Goal: Task Accomplishment & Management: Use online tool/utility

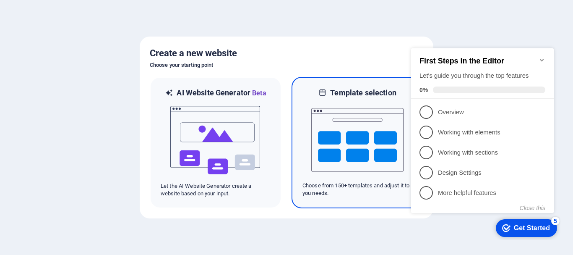
click at [365, 147] on img at bounding box center [357, 140] width 92 height 84
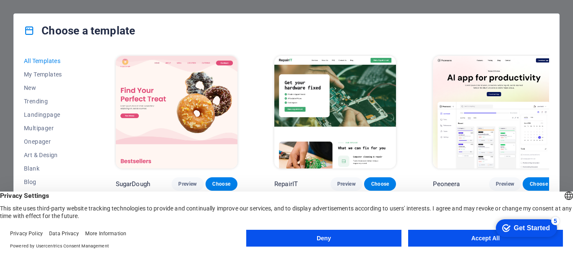
click at [325, 239] on button "Deny" at bounding box center [323, 238] width 155 height 17
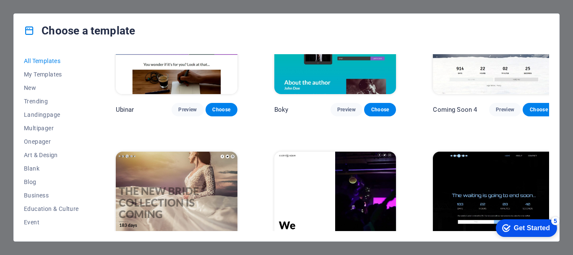
scroll to position [9638, 0]
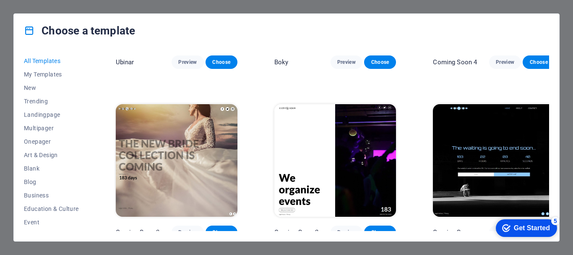
click at [554, 170] on div "All Templates My Templates New Trending Landingpage Multipager Onepager Art & D…" at bounding box center [287, 144] width 546 height 194
click at [557, 166] on div "All Templates My Templates New Trending Landingpage Multipager Onepager Art & D…" at bounding box center [287, 144] width 546 height 194
click at [182, 229] on span "Preview" at bounding box center [187, 232] width 18 height 7
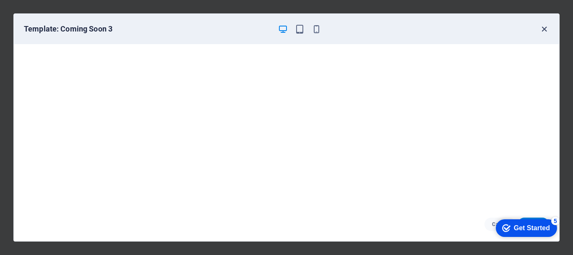
click at [544, 29] on icon "button" at bounding box center [545, 29] width 10 height 10
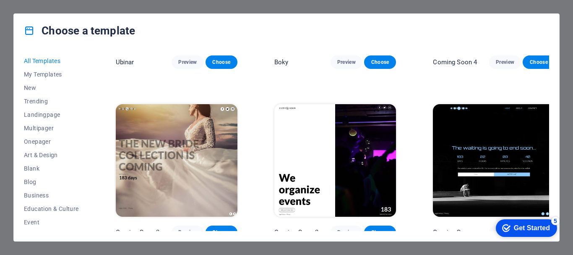
scroll to position [9635, 0]
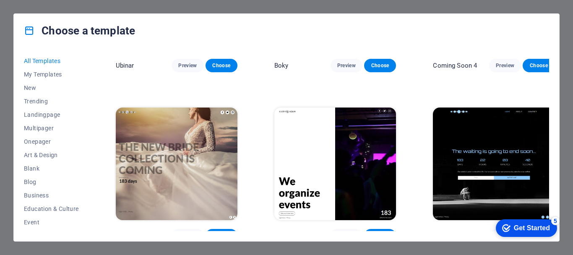
drag, startPoint x: 555, startPoint y: 232, endPoint x: 1039, endPoint y: 410, distance: 516.1
click at [550, 215] on html "checkmark Get Started 5 First Steps in the Editor Let's guide you through the t…" at bounding box center [524, 227] width 71 height 25
click at [557, 191] on div "All Templates My Templates New Trending Landingpage Multipager Onepager Art & D…" at bounding box center [287, 144] width 546 height 194
click at [338, 232] on span "Preview" at bounding box center [347, 235] width 18 height 7
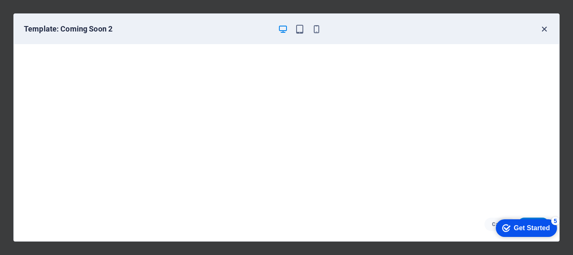
click at [546, 28] on icon "button" at bounding box center [545, 29] width 10 height 10
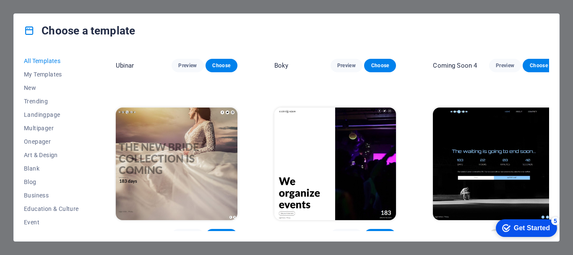
click at [496, 232] on span "Preview" at bounding box center [505, 235] width 18 height 7
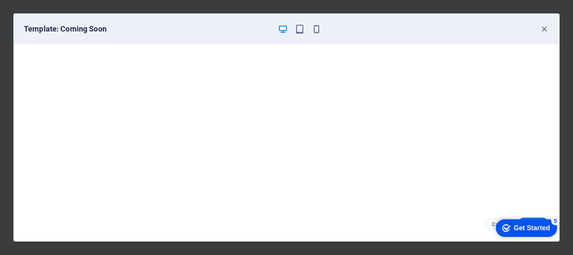
click at [526, 226] on div "Get Started" at bounding box center [532, 228] width 36 height 8
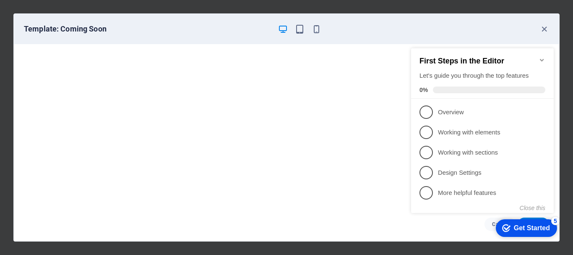
click at [526, 226] on div "Get Started" at bounding box center [532, 228] width 36 height 8
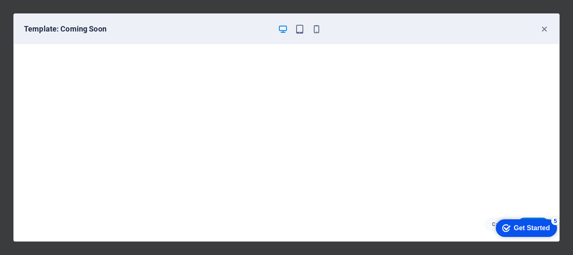
click at [528, 217] on div "checkmark Get Started 5 First Steps in the Editor Let's guide you through the t…" at bounding box center [524, 227] width 71 height 25
drag, startPoint x: 529, startPoint y: 222, endPoint x: 902, endPoint y: 441, distance: 432.0
click at [489, 226] on html "checkmark Get Started 5 First Steps in the Editor Let's guide you through the t…" at bounding box center [524, 227] width 71 height 25
click at [299, 29] on icon "button" at bounding box center [300, 29] width 10 height 10
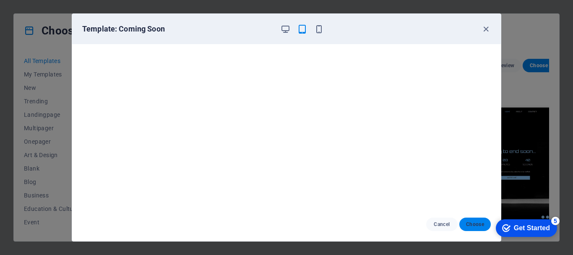
click at [473, 222] on span "Choose" at bounding box center [475, 224] width 18 height 7
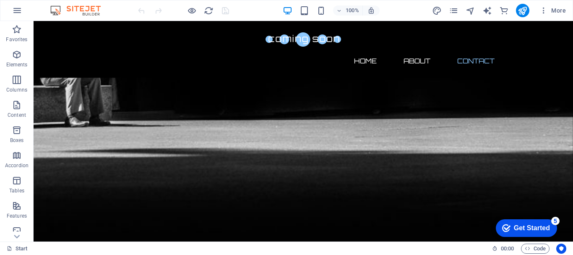
scroll to position [617, 0]
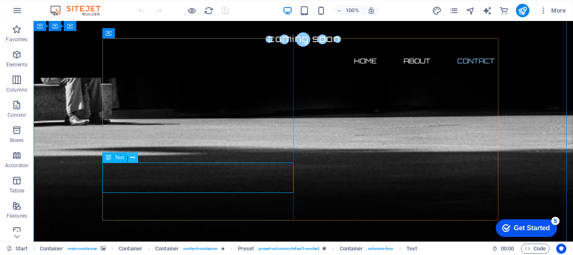
click at [131, 157] on icon at bounding box center [133, 157] width 5 height 9
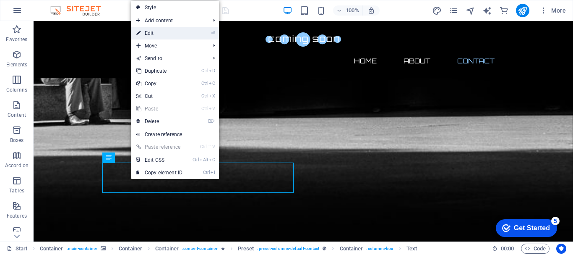
click at [154, 30] on link "⏎ Edit" at bounding box center [159, 33] width 56 height 13
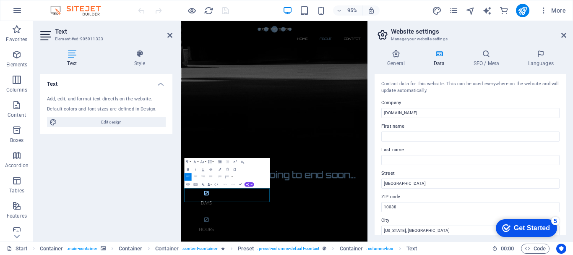
scroll to position [387, 0]
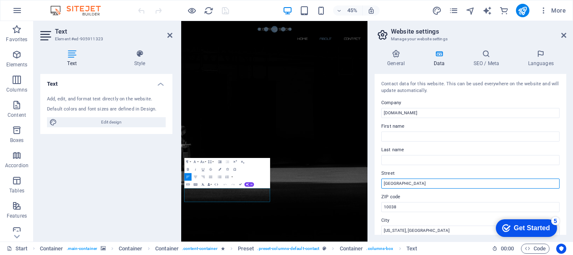
click at [424, 184] on input "[GEOGRAPHIC_DATA]" at bounding box center [471, 183] width 178 height 10
type input "B"
type input "[PERSON_NAME]"
click at [411, 230] on input "[US_STATE], [GEOGRAPHIC_DATA]" at bounding box center [471, 230] width 178 height 10
click at [402, 230] on input "[US_STATE], [GEOGRAPHIC_DATA]" at bounding box center [471, 230] width 178 height 10
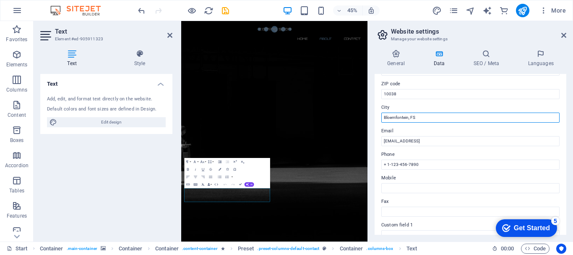
scroll to position [116, 0]
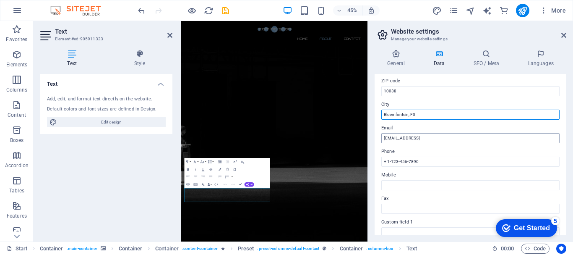
type input "Bloemfontein, FS"
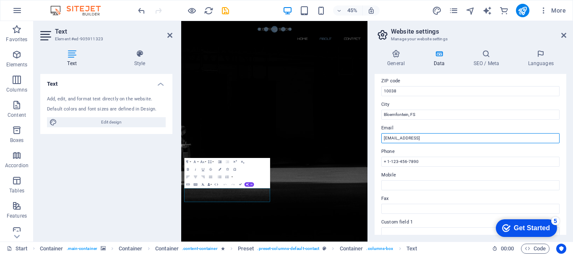
click at [485, 136] on input "[EMAIL_ADDRESS]" at bounding box center [471, 138] width 178 height 10
drag, startPoint x: 667, startPoint y: 157, endPoint x: 510, endPoint y: 321, distance: 226.8
type input "I"
type input "[EMAIL_ADDRESS][DOMAIN_NAME]"
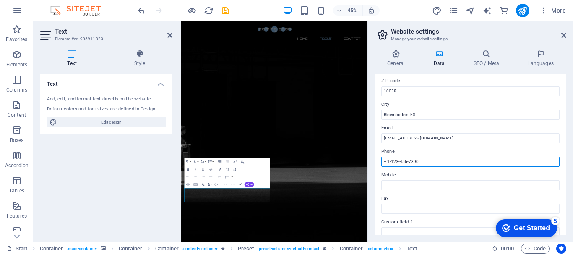
click at [427, 162] on input "+ 1-123-456-7890" at bounding box center [471, 162] width 178 height 10
type input "+"
type input "[PHONE_NUMBER]"
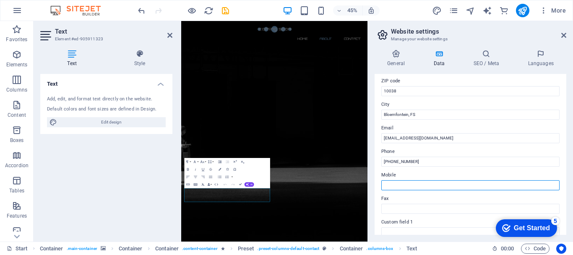
click at [398, 185] on input "Mobile" at bounding box center [471, 185] width 178 height 10
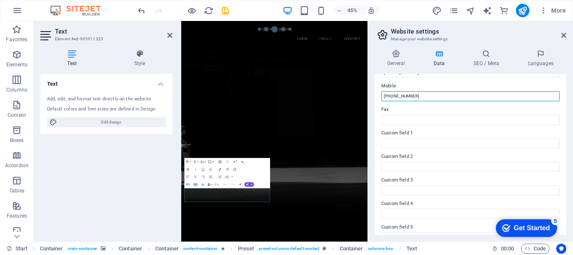
scroll to position [206, 0]
type input "[PHONE_NUMBER]"
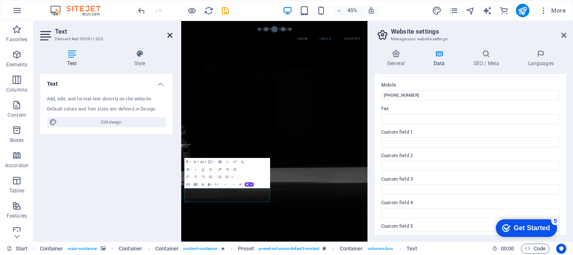
click at [169, 35] on icon at bounding box center [169, 35] width 5 height 7
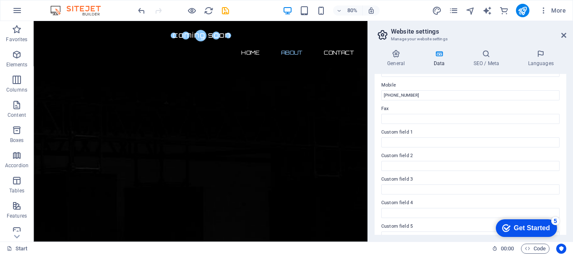
scroll to position [311, 0]
click at [565, 35] on icon at bounding box center [564, 35] width 5 height 7
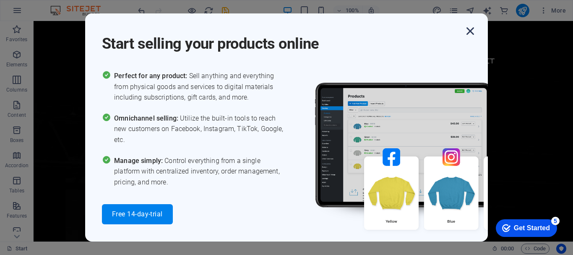
click at [470, 31] on icon "button" at bounding box center [470, 31] width 15 height 15
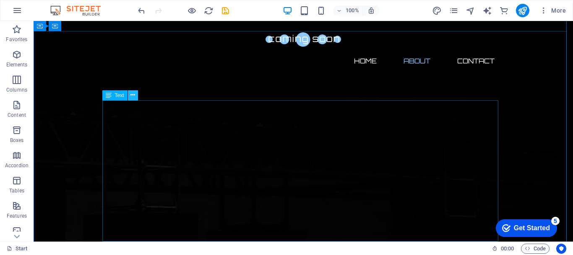
click at [133, 97] on icon at bounding box center [133, 95] width 5 height 9
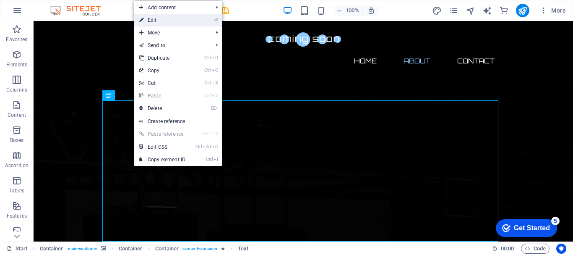
click at [159, 18] on link "⏎ Edit" at bounding box center [162, 20] width 56 height 13
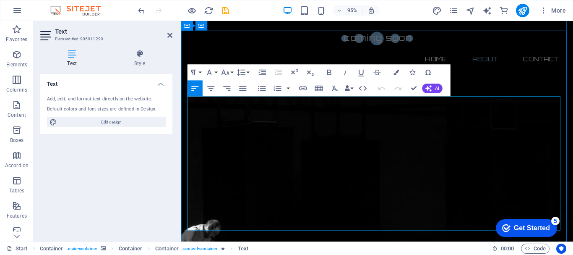
drag, startPoint x: 258, startPoint y: 228, endPoint x: 189, endPoint y: 106, distance: 140.2
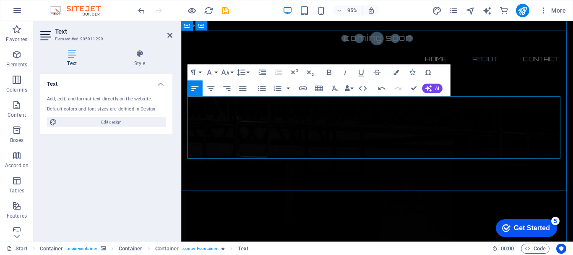
drag, startPoint x: 532, startPoint y: 148, endPoint x: 189, endPoint y: 104, distance: 346.3
click at [395, 72] on icon "button" at bounding box center [396, 72] width 5 height 5
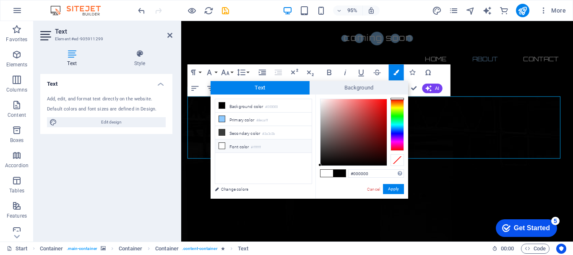
click at [341, 170] on span at bounding box center [339, 173] width 13 height 7
click at [325, 172] on span at bounding box center [327, 173] width 13 height 7
type input "#ffffff"
click at [392, 188] on button "Apply" at bounding box center [393, 189] width 21 height 10
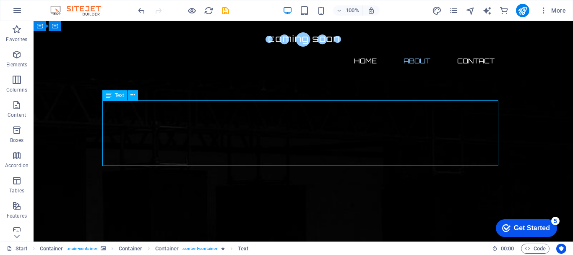
drag, startPoint x: 452, startPoint y: 148, endPoint x: 226, endPoint y: 114, distance: 228.0
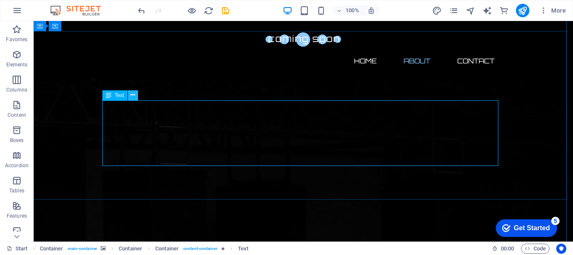
click at [131, 92] on icon at bounding box center [133, 95] width 5 height 9
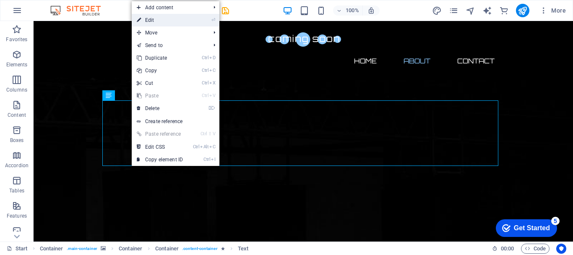
click at [151, 16] on link "⏎ Edit" at bounding box center [160, 20] width 56 height 13
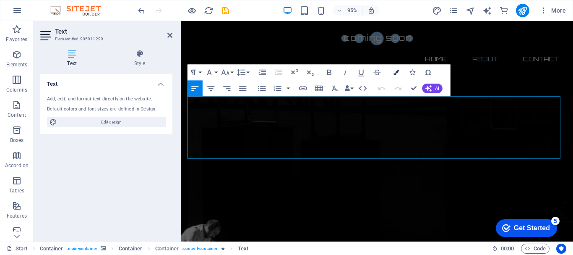
click at [395, 71] on icon "button" at bounding box center [396, 72] width 5 height 5
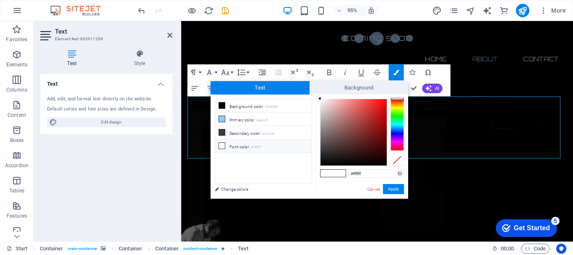
click at [222, 144] on icon at bounding box center [222, 146] width 6 height 6
click at [232, 142] on li "Font color #ffffff" at bounding box center [263, 145] width 97 height 13
click at [392, 188] on button "Apply" at bounding box center [393, 189] width 21 height 10
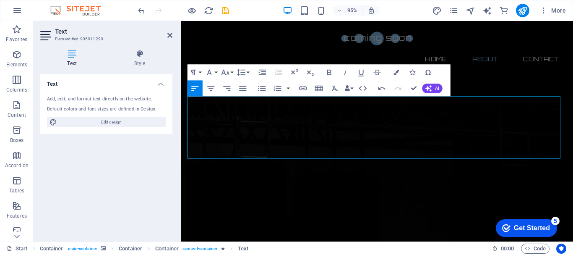
drag, startPoint x: 536, startPoint y: 151, endPoint x: 180, endPoint y: 104, distance: 360.0
click at [398, 70] on icon "button" at bounding box center [396, 72] width 5 height 5
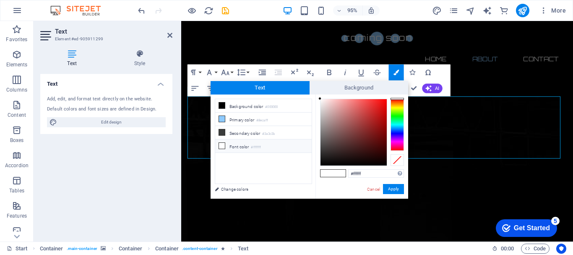
click at [222, 145] on icon at bounding box center [222, 146] width 6 height 6
click at [239, 145] on li "Font color #ffffff" at bounding box center [263, 145] width 97 height 13
click at [393, 186] on button "Apply" at bounding box center [393, 189] width 21 height 10
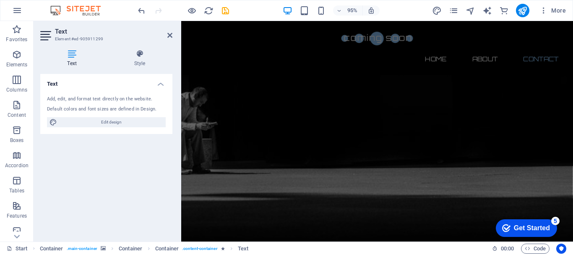
scroll to position [495, 0]
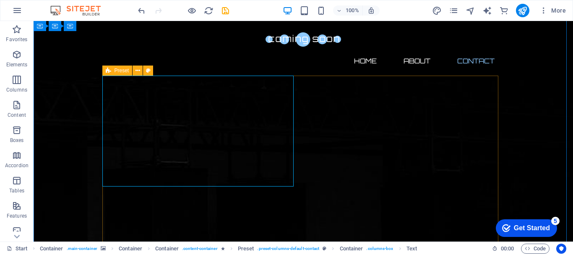
scroll to position [499, 0]
